Goal: Task Accomplishment & Management: Complete application form

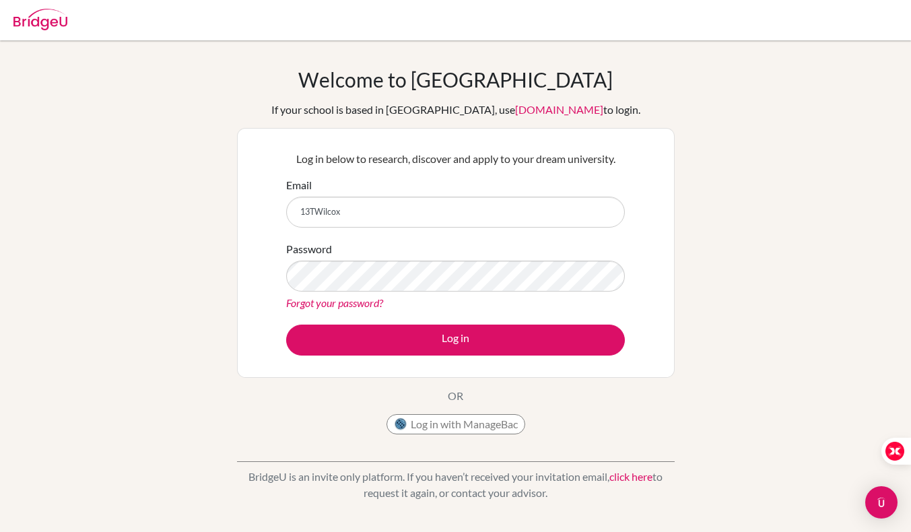
type input "13TWilcox"
click at [466, 419] on button "Log in with ManageBac" at bounding box center [456, 424] width 139 height 20
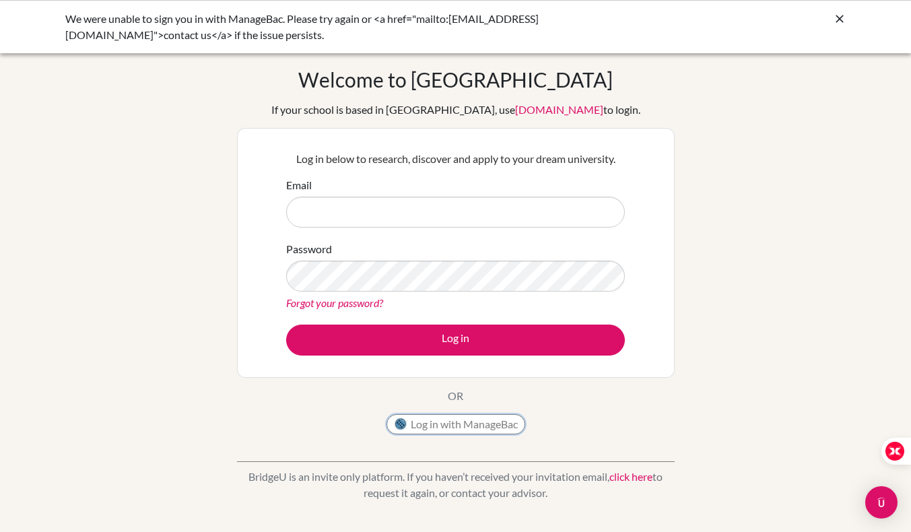
click at [480, 425] on button "Log in with ManageBac" at bounding box center [456, 424] width 139 height 20
click at [838, 15] on icon at bounding box center [839, 18] width 13 height 13
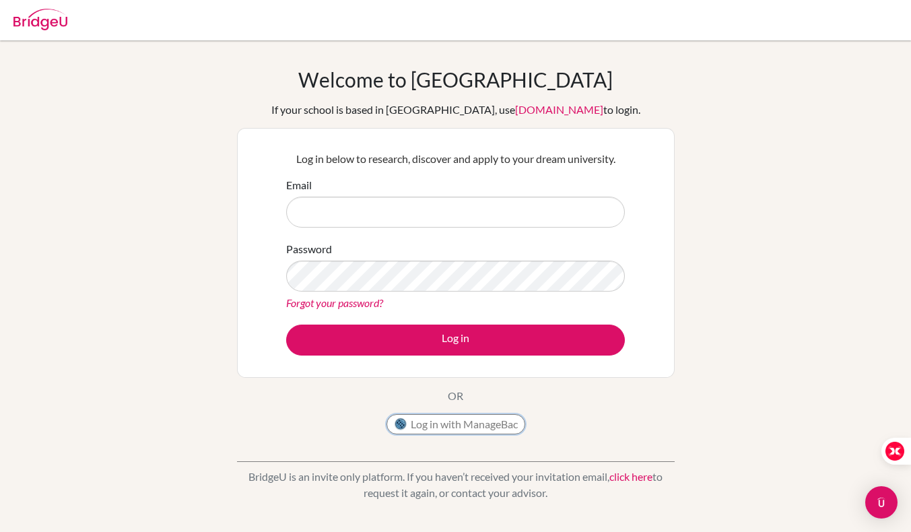
click at [463, 418] on button "Log in with ManageBac" at bounding box center [456, 424] width 139 height 20
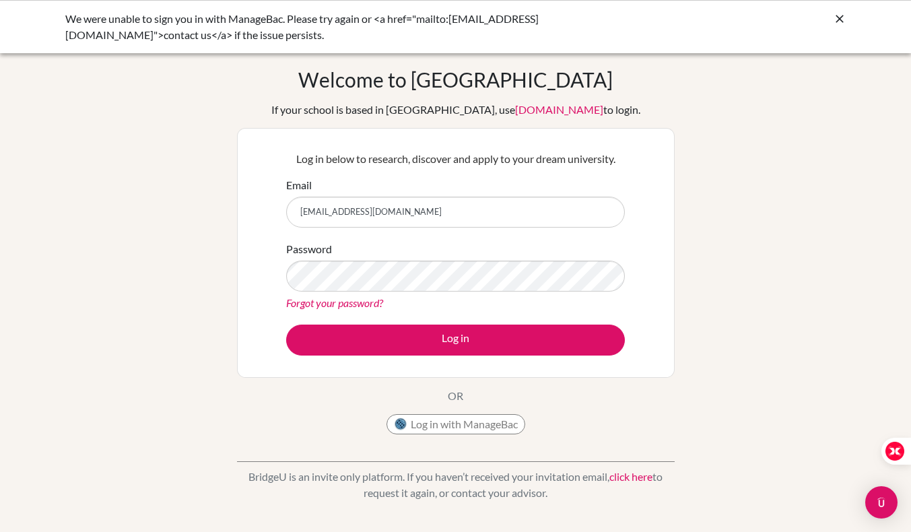
type input "[EMAIL_ADDRESS][DOMAIN_NAME]"
click at [286, 325] on button "Log in" at bounding box center [455, 340] width 339 height 31
